Goal: Task Accomplishment & Management: Use online tool/utility

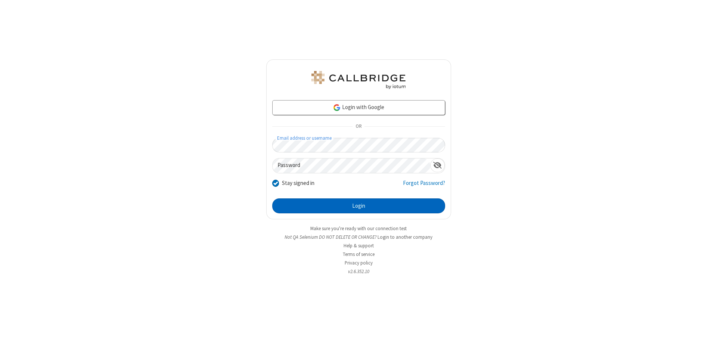
click at [359, 206] on button "Login" at bounding box center [358, 205] width 173 height 15
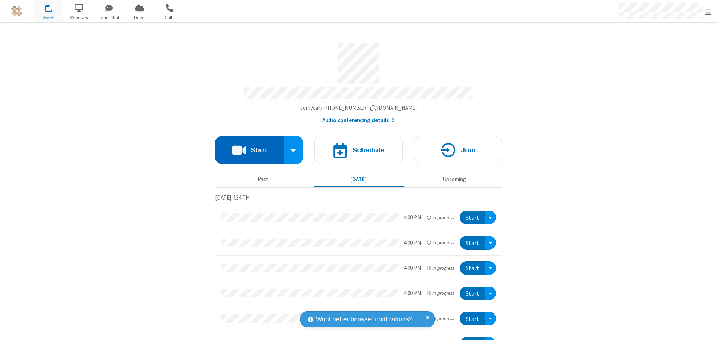
click at [246, 146] on button "Start" at bounding box center [249, 150] width 69 height 28
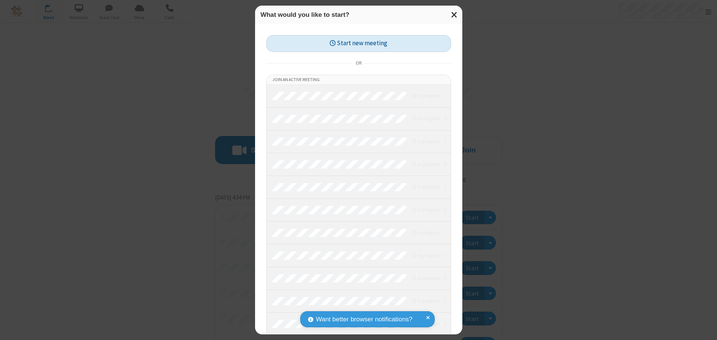
click at [359, 43] on button "Start new meeting" at bounding box center [358, 43] width 185 height 17
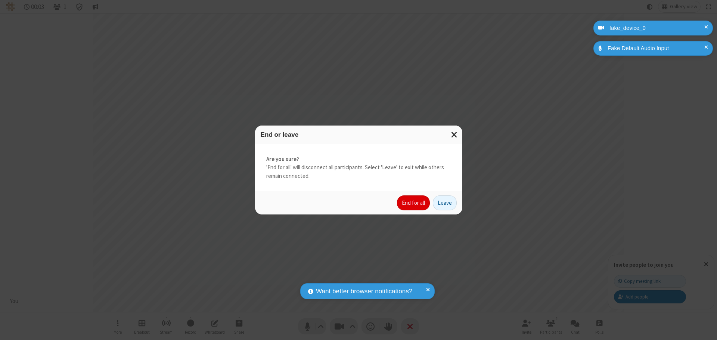
click at [414, 203] on button "End for all" at bounding box center [413, 202] width 33 height 15
